Goal: Find specific page/section: Find specific page/section

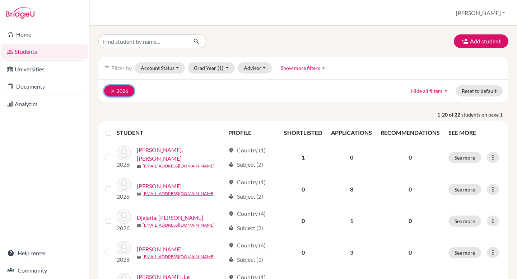
click at [111, 91] on icon "clear" at bounding box center [112, 91] width 5 height 5
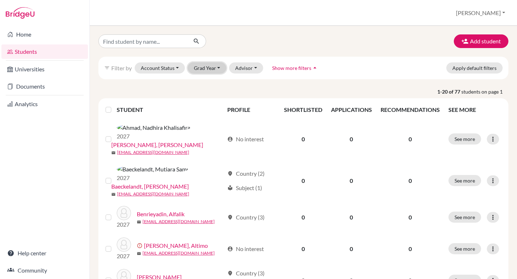
click at [215, 65] on button "Grad Year" at bounding box center [207, 67] width 39 height 11
click at [216, 81] on div "2027" at bounding box center [209, 83] width 25 height 9
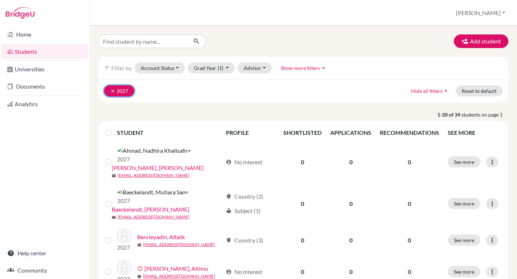
click at [112, 92] on icon "clear" at bounding box center [112, 91] width 5 height 5
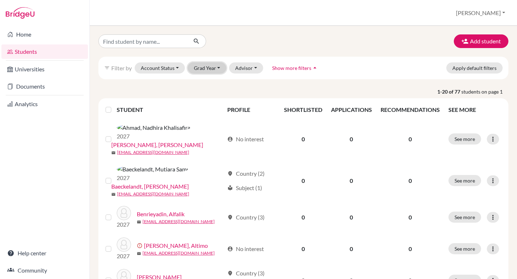
click at [216, 71] on button "Grad Year" at bounding box center [207, 67] width 39 height 11
click at [217, 84] on div "2027" at bounding box center [209, 83] width 25 height 9
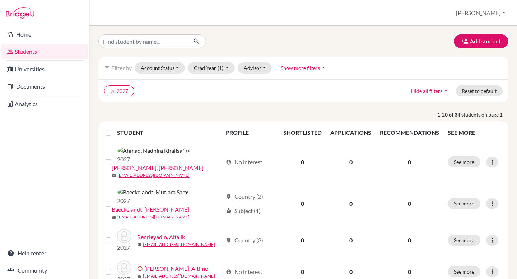
click at [219, 59] on div "filter_list Filter by Account Status Active accounts Archived accounts Register…" at bounding box center [303, 68] width 410 height 23
click at [219, 65] on button "Grad Year (1)" at bounding box center [211, 67] width 47 height 11
click at [257, 82] on div "clear 2027 Hide all filters arrow_drop_up Reset to default" at bounding box center [303, 90] width 410 height 23
